Goal: Task Accomplishment & Management: Manage account settings

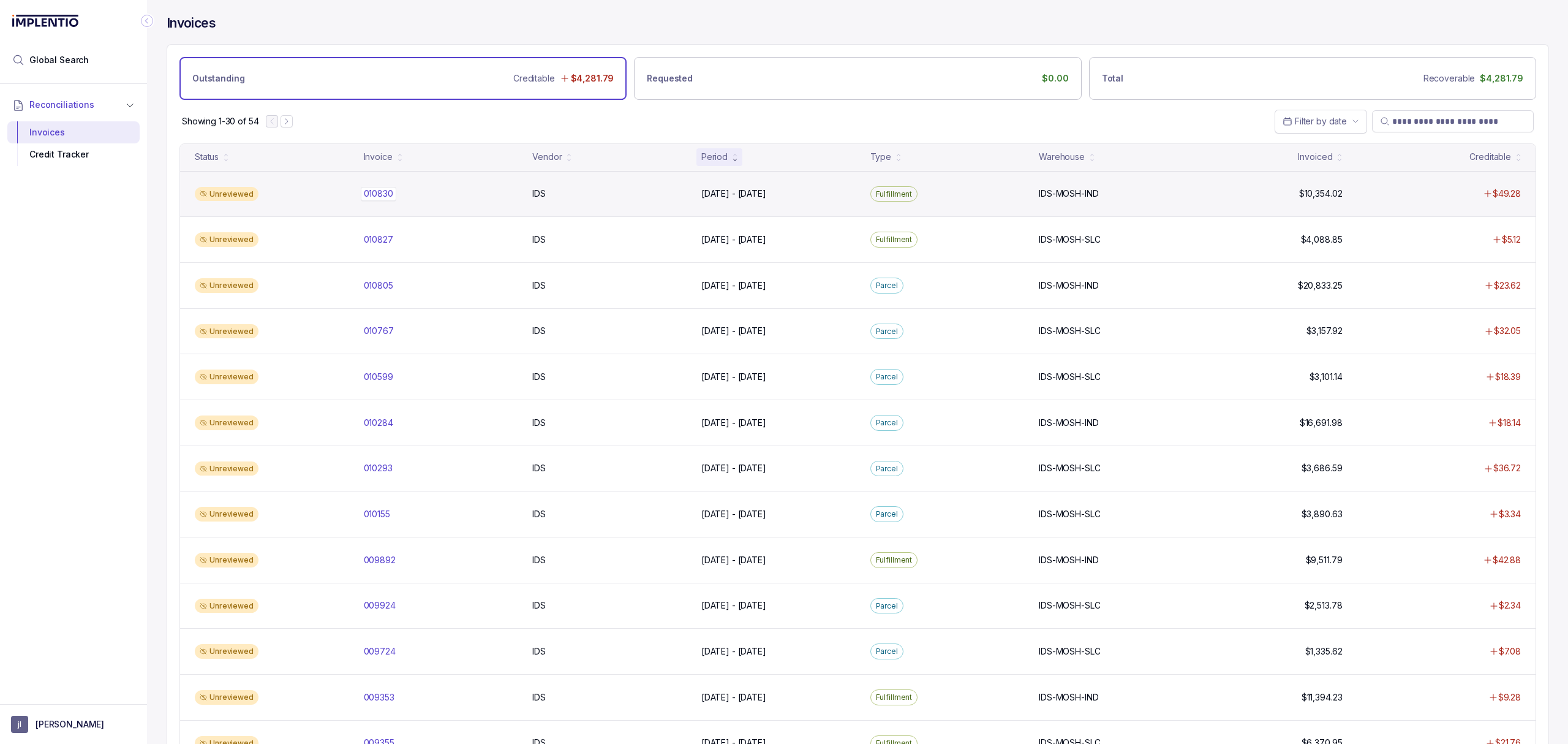
click at [381, 196] on p "010830" at bounding box center [378, 193] width 35 height 13
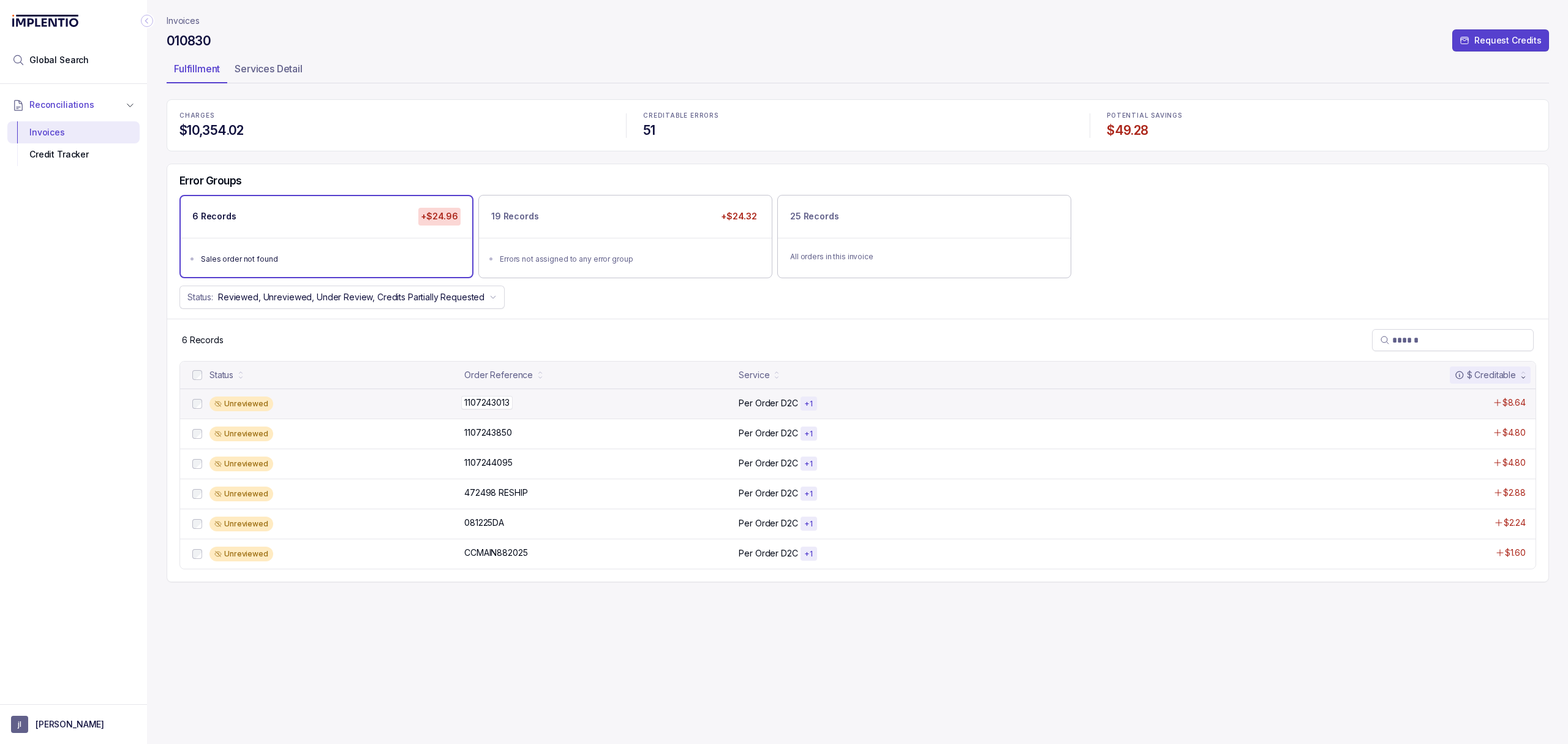
click at [489, 408] on p "1107243013" at bounding box center [487, 402] width 51 height 13
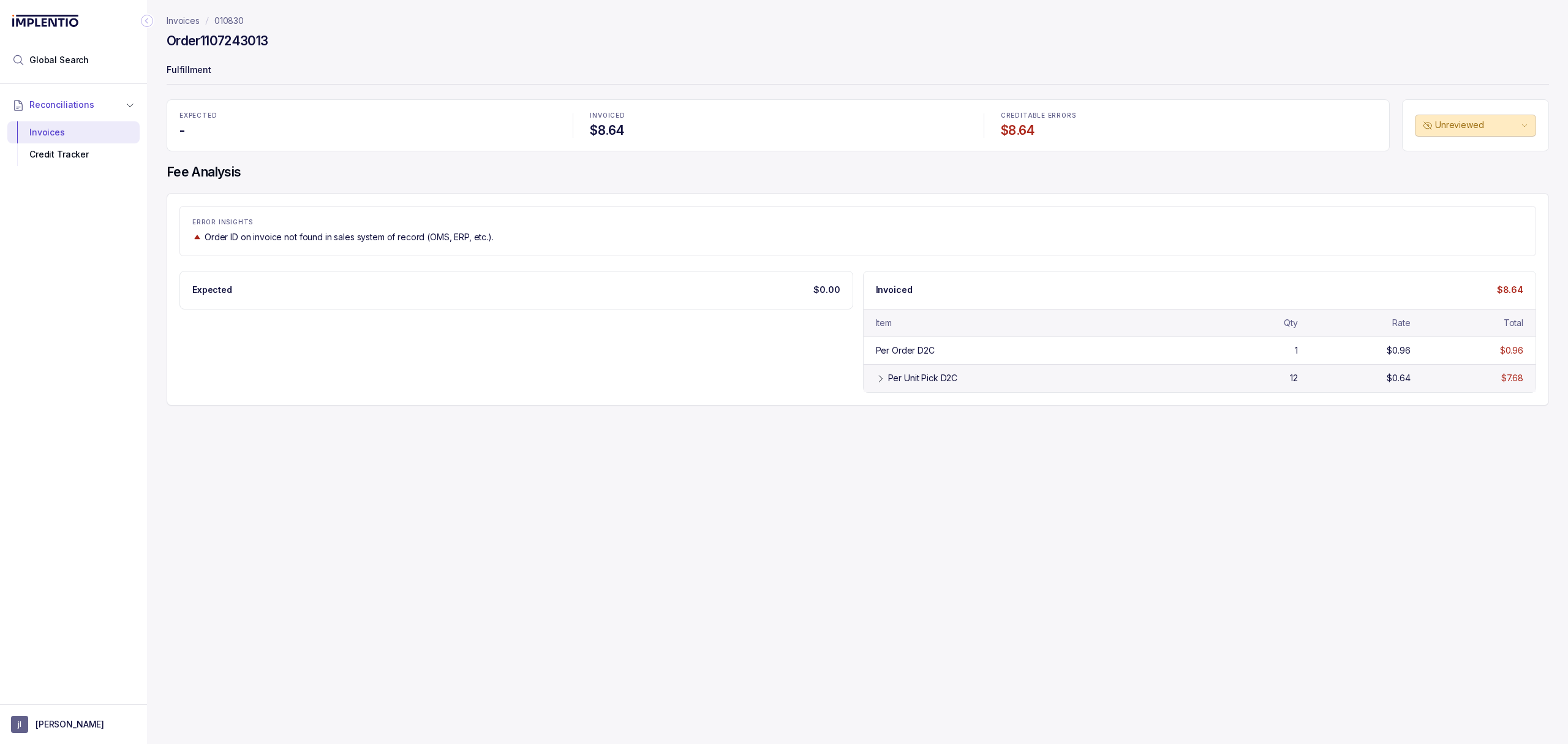
click at [904, 387] on div "Per Unit Pick D2C 12 $0.64 $7.68" at bounding box center [1199, 377] width 672 height 27
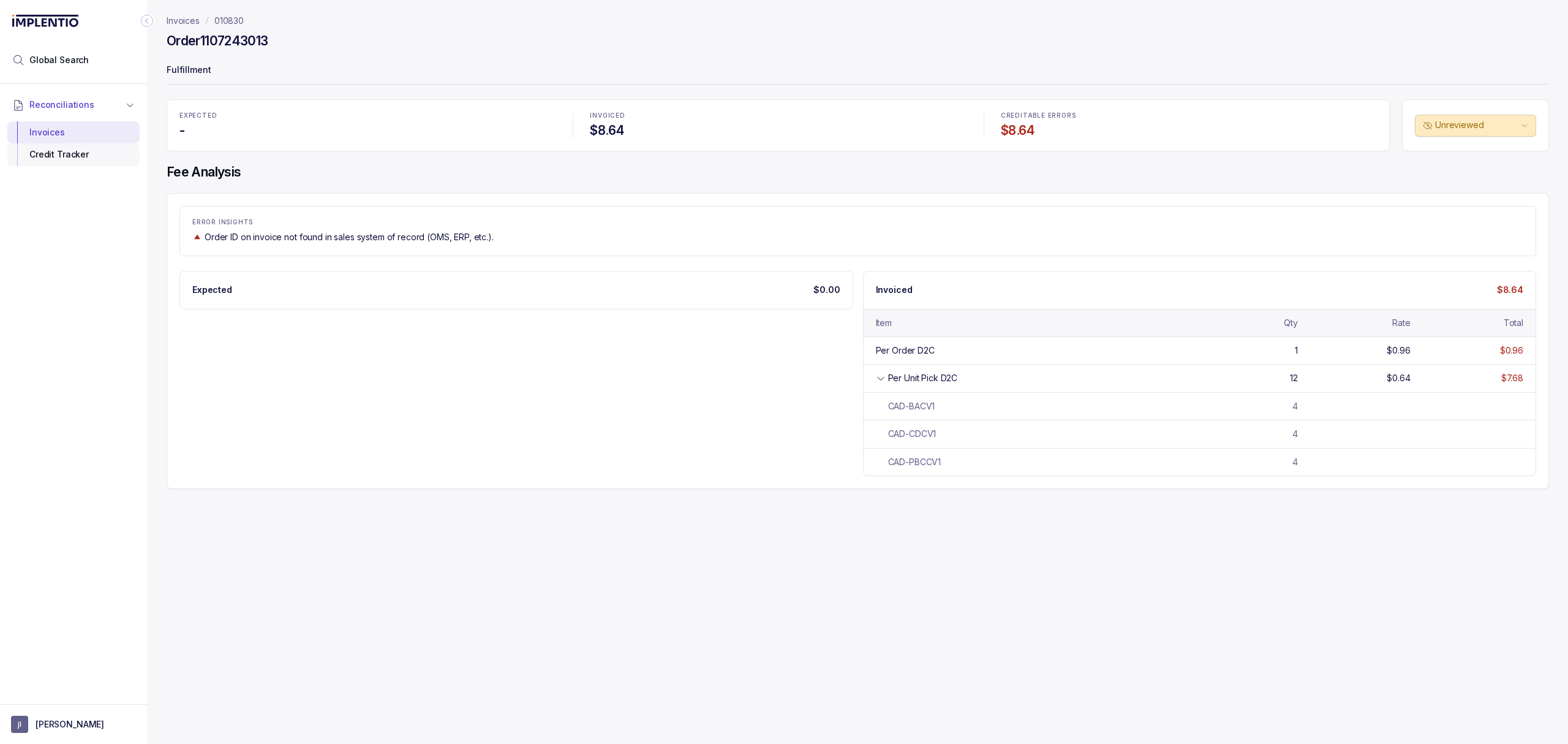
click at [55, 151] on div "Credit Tracker" at bounding box center [73, 154] width 113 height 22
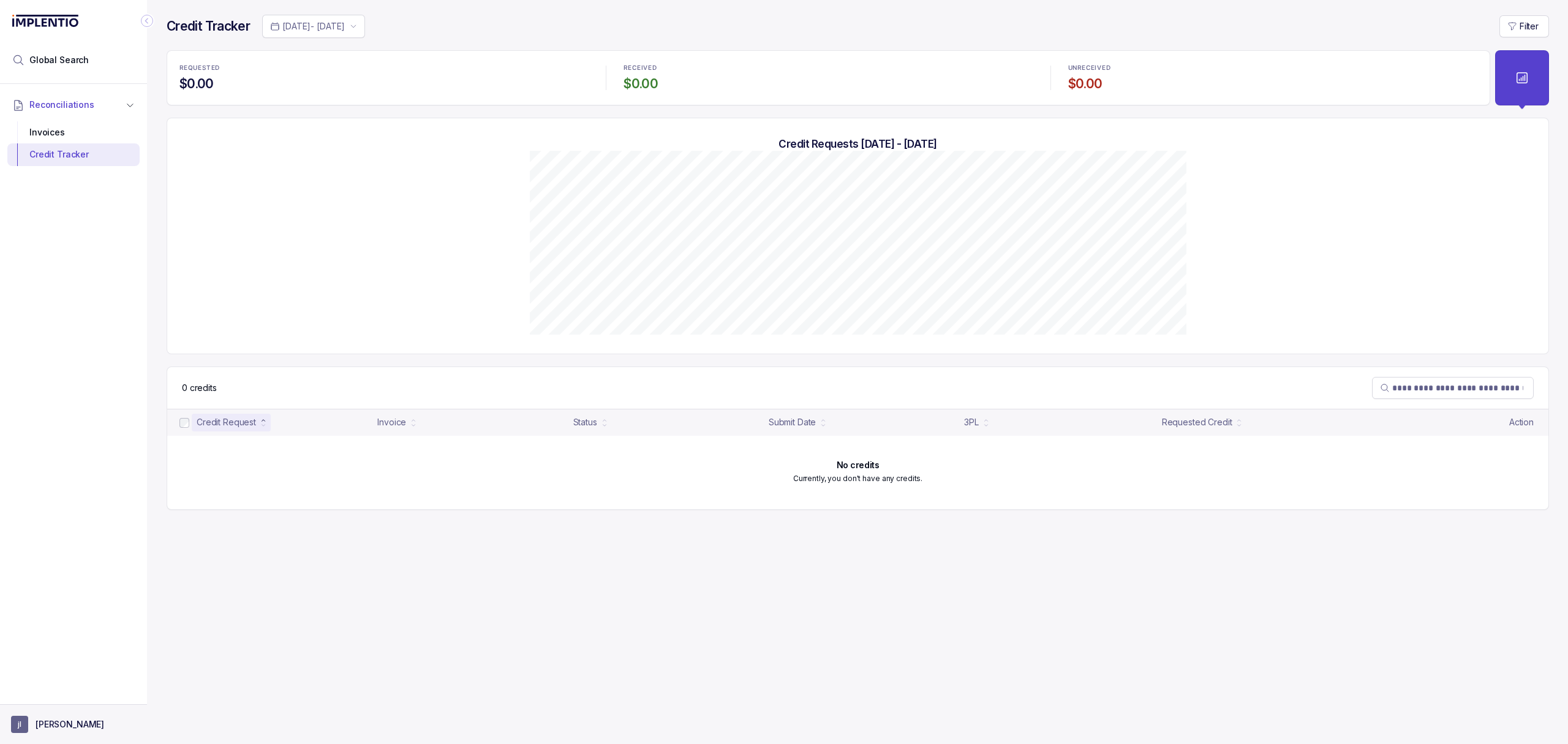
click at [68, 739] on aside "[PERSON_NAME]" at bounding box center [74, 724] width 147 height 40
click at [59, 717] on button "[PERSON_NAME]" at bounding box center [73, 724] width 125 height 17
click at [61, 704] on div "Logout" at bounding box center [73, 697] width 116 height 15
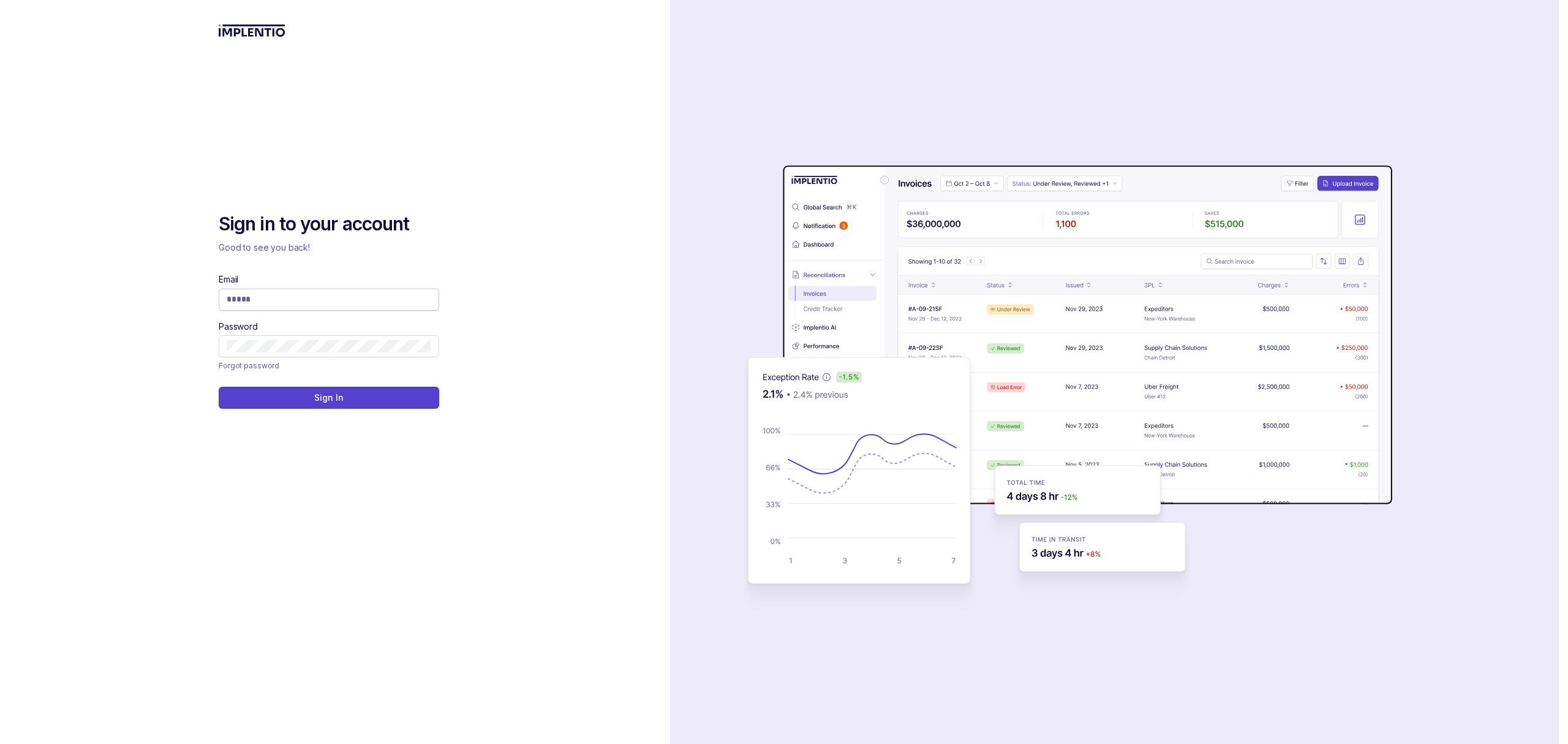
click at [356, 304] on input "Email" at bounding box center [329, 299] width 205 height 12
type input "**********"
